Goal: Find specific page/section: Find specific page/section

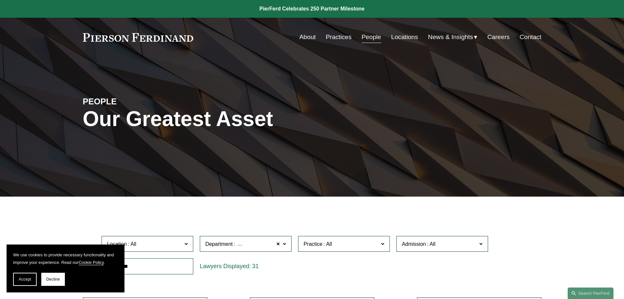
click at [304, 35] on link "About" at bounding box center [308, 37] width 16 height 12
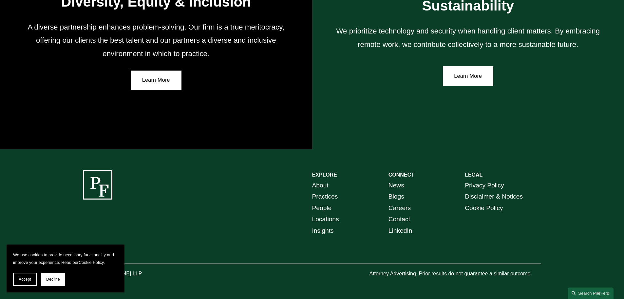
scroll to position [1211, 0]
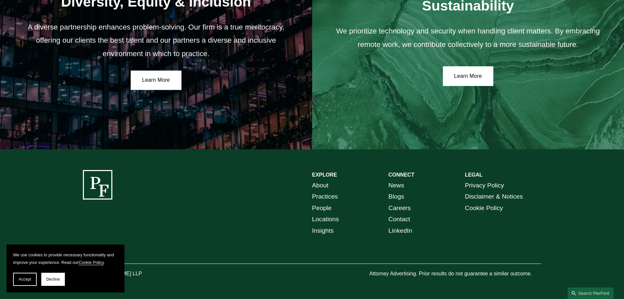
click at [322, 218] on link "Locations" at bounding box center [325, 218] width 27 height 11
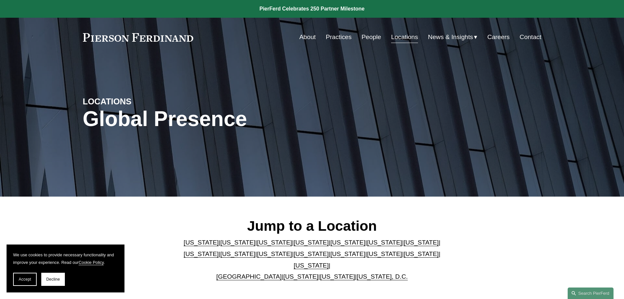
click at [330, 245] on link "[US_STATE]" at bounding box center [347, 242] width 35 height 7
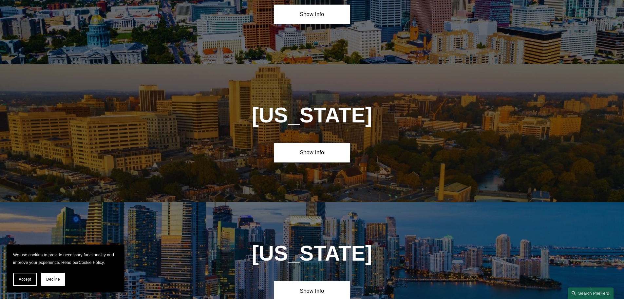
scroll to position [850, 0]
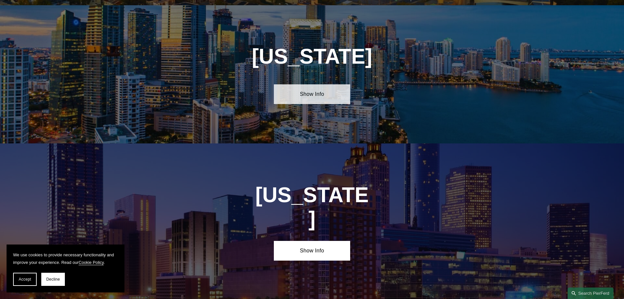
click at [305, 84] on link "Show Info" at bounding box center [312, 94] width 76 height 20
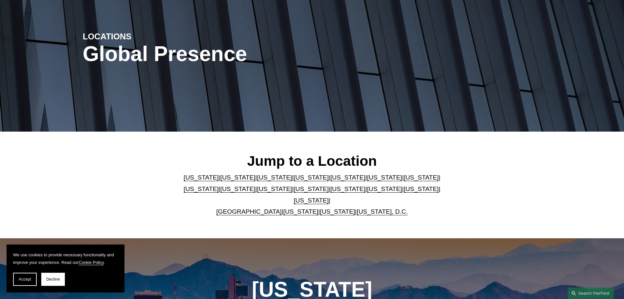
scroll to position [0, 0]
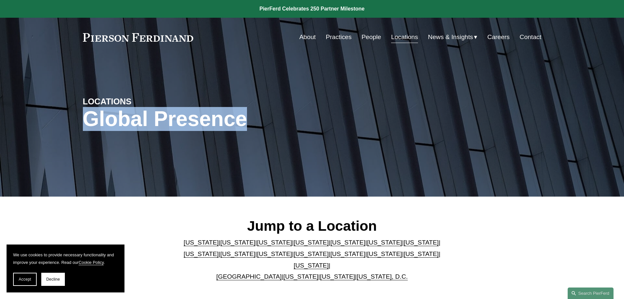
drag, startPoint x: 251, startPoint y: 117, endPoint x: 86, endPoint y: 123, distance: 165.9
click at [86, 123] on h1 "Global Presence" at bounding box center [236, 119] width 306 height 24
drag, startPoint x: 82, startPoint y: 35, endPoint x: 234, endPoint y: 105, distance: 167.0
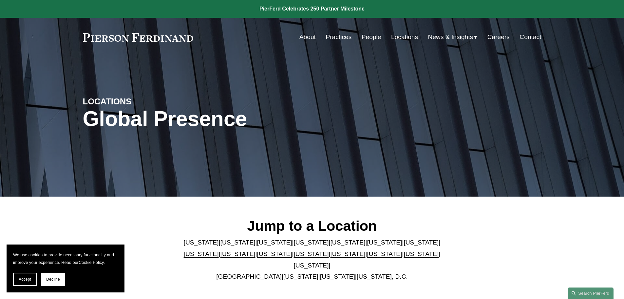
click at [255, 118] on h1 "Global Presence" at bounding box center [236, 119] width 306 height 24
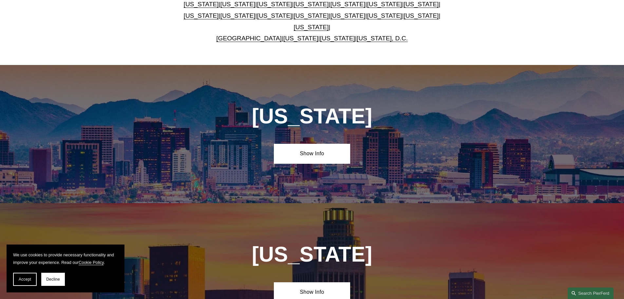
scroll to position [295, 0]
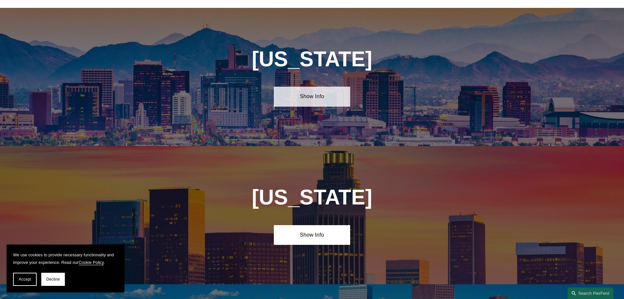
click at [311, 87] on link "Show Info" at bounding box center [312, 97] width 76 height 20
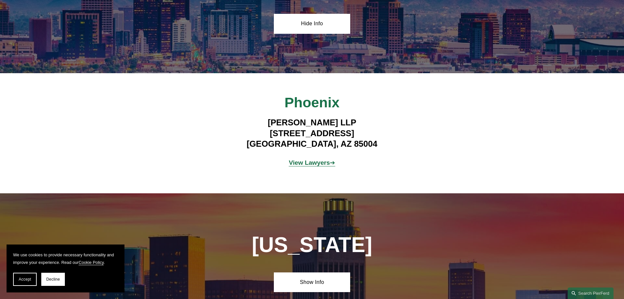
scroll to position [459, 0]
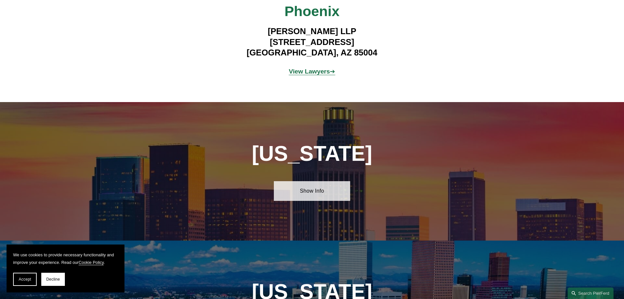
click at [309, 186] on link "Show Info" at bounding box center [312, 191] width 76 height 20
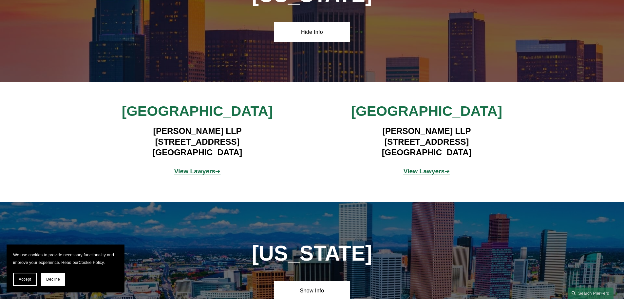
scroll to position [655, 0]
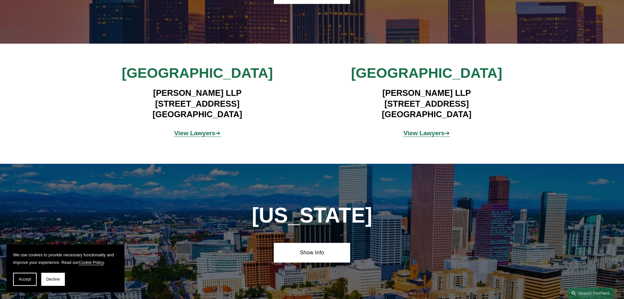
click at [187, 129] on strong "View Lawyers" at bounding box center [194, 132] width 41 height 7
